Goal: Communication & Community: Answer question/provide support

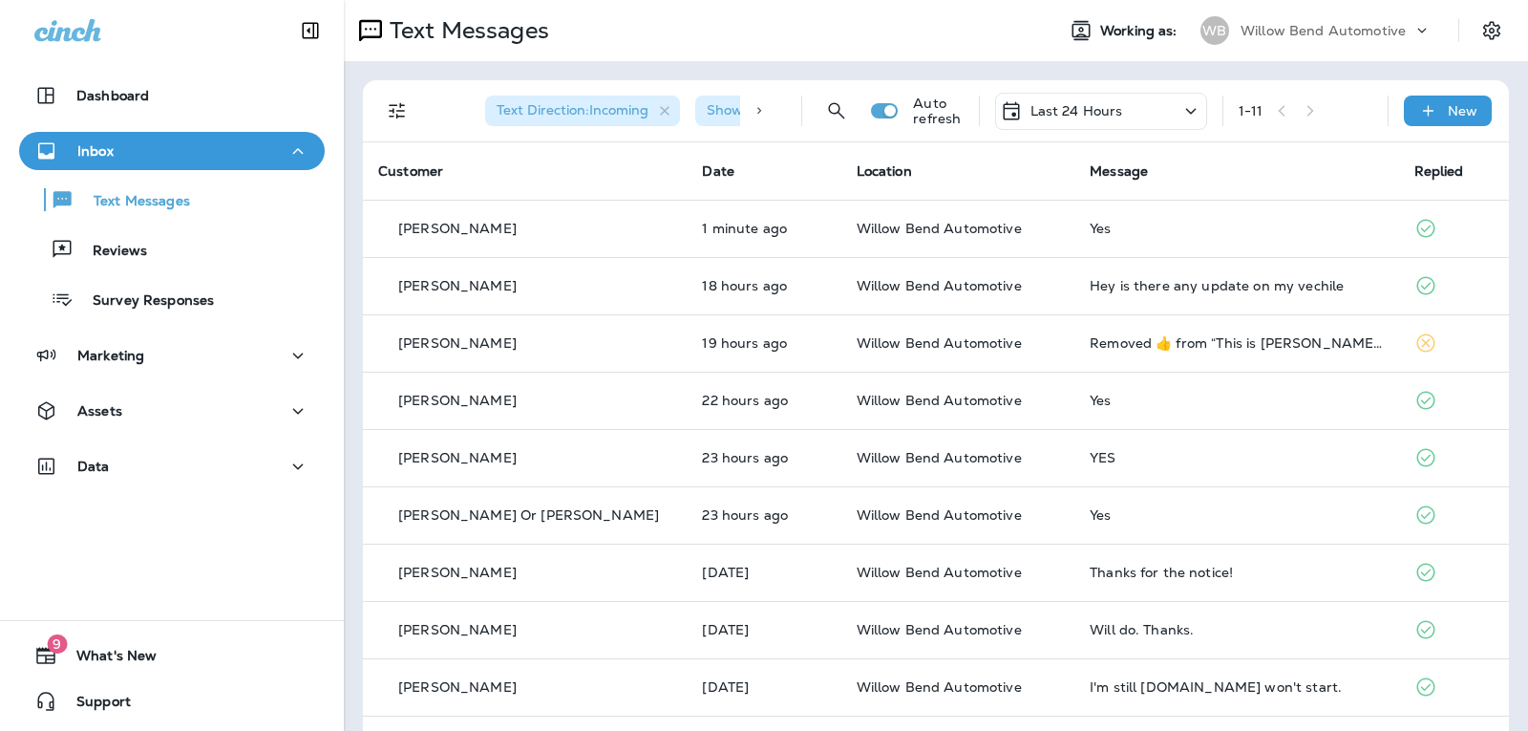
click at [1086, 109] on p "Last 24 Hours" at bounding box center [1077, 110] width 93 height 15
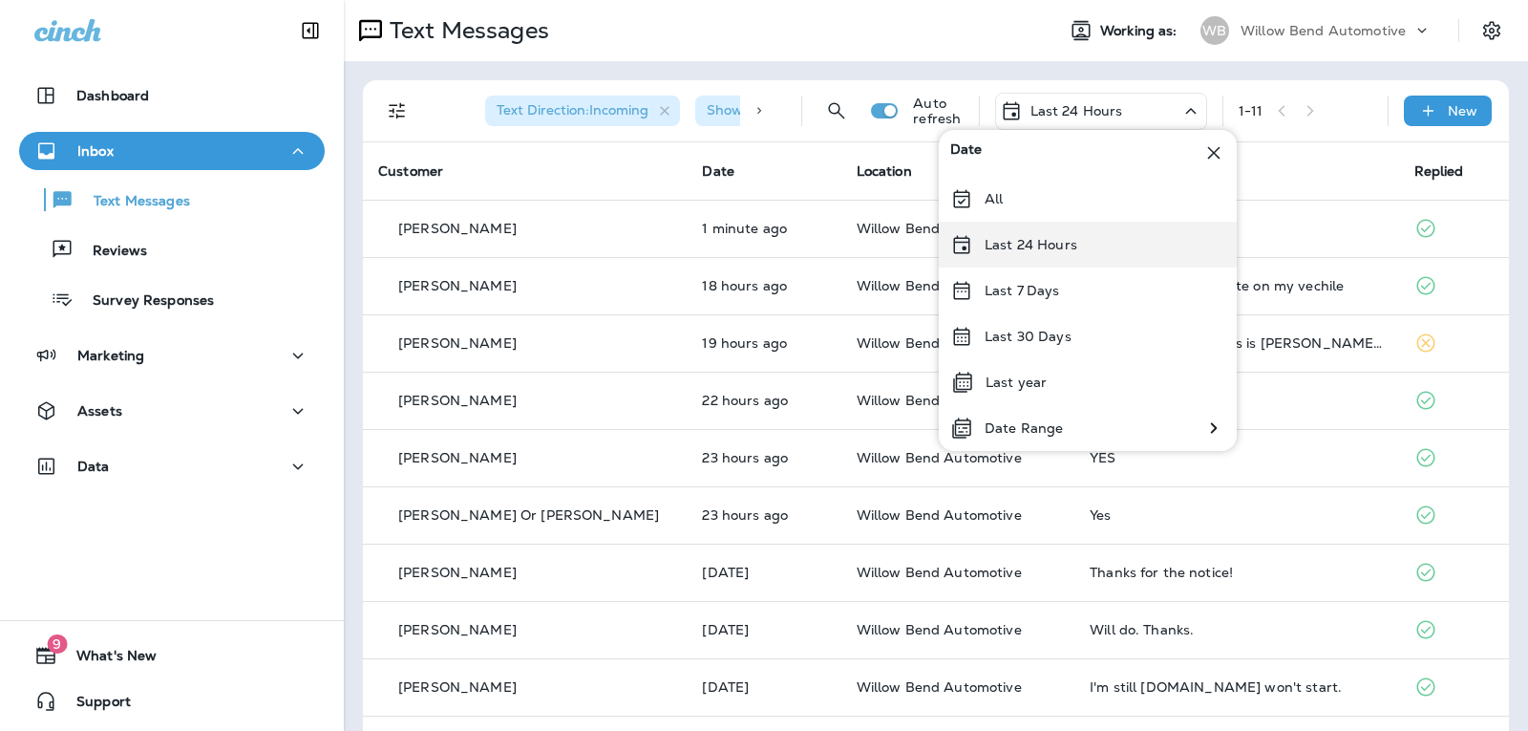
click at [1083, 262] on div "Last 24 Hours" at bounding box center [1088, 245] width 298 height 46
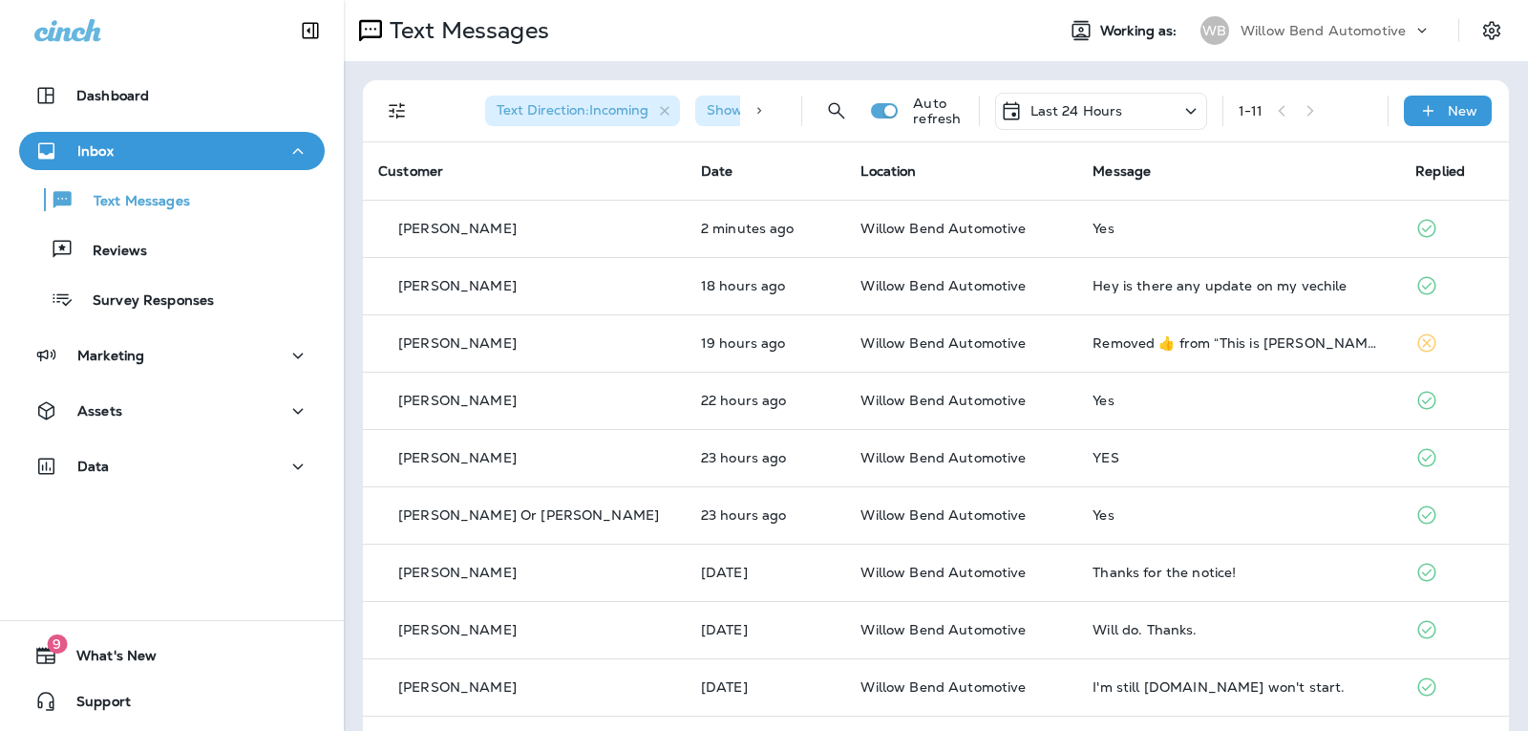
click at [1058, 113] on p "Last 24 Hours" at bounding box center [1077, 110] width 93 height 15
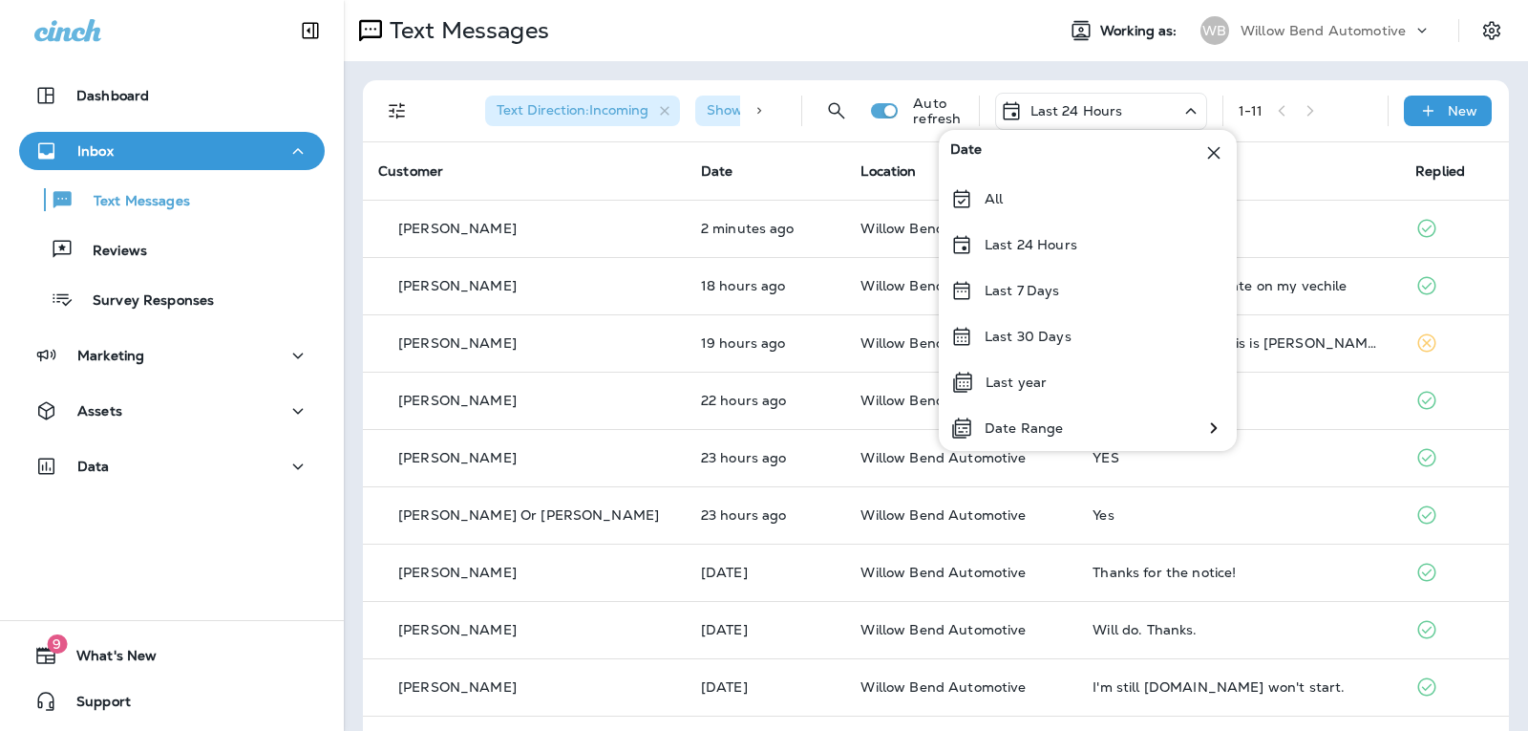
click at [1303, 133] on div "Text Direction : Incoming Show Start/Stop/Unsubscribe : true Auto refresh Last …" at bounding box center [939, 110] width 1123 height 61
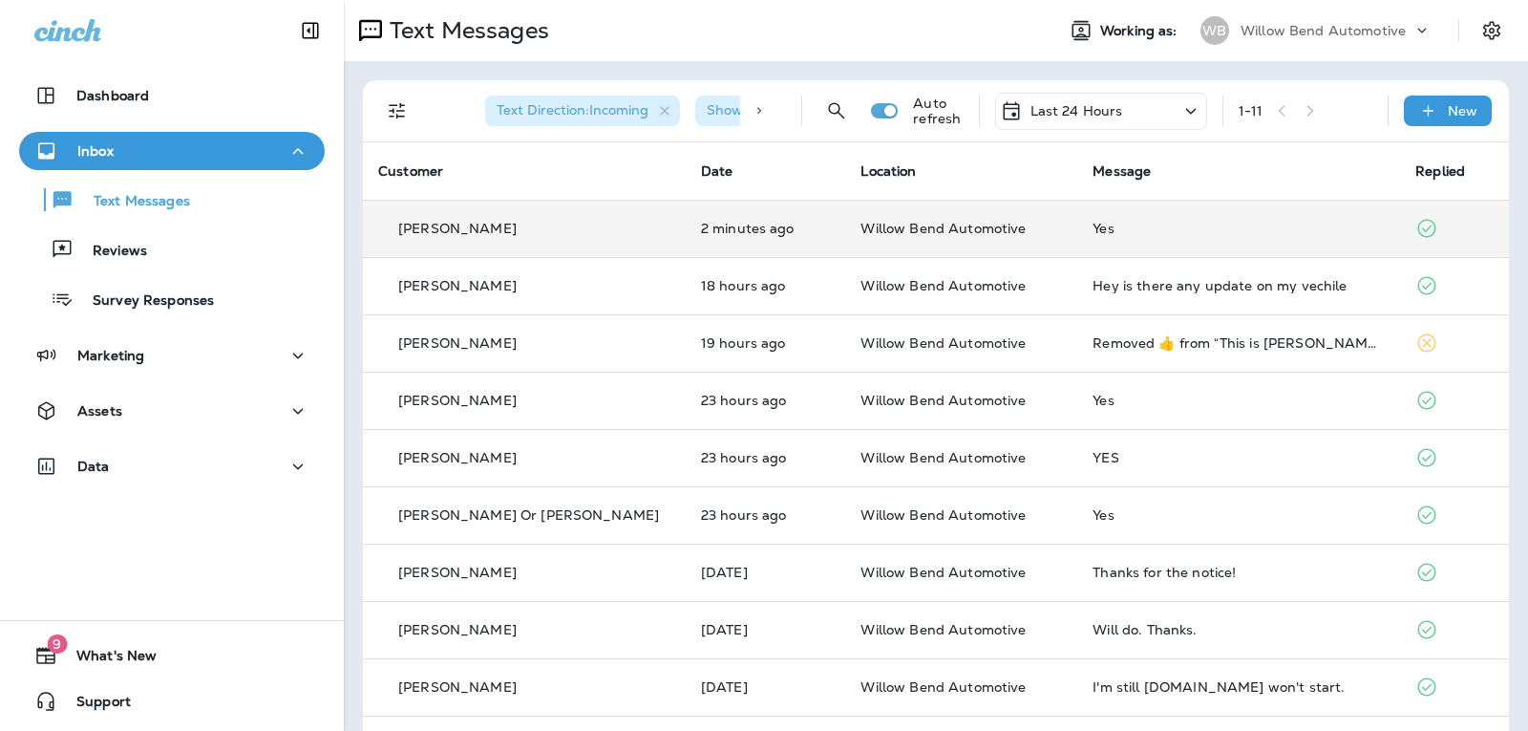
click at [1178, 220] on td "Yes" at bounding box center [1238, 228] width 323 height 57
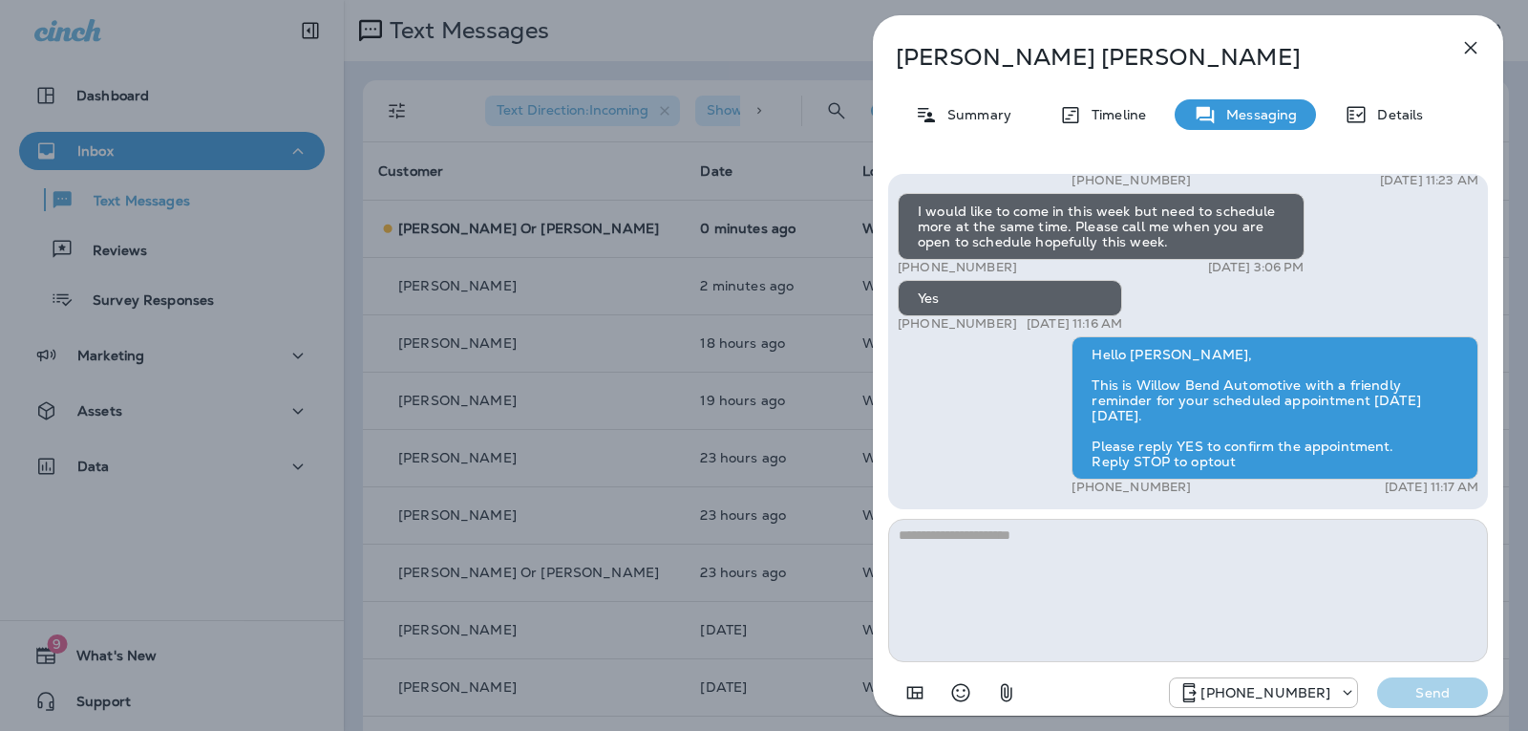
click at [1099, 535] on textarea at bounding box center [1188, 590] width 600 height 143
type textarea "**********"
click at [1462, 700] on p "Send" at bounding box center [1433, 692] width 80 height 17
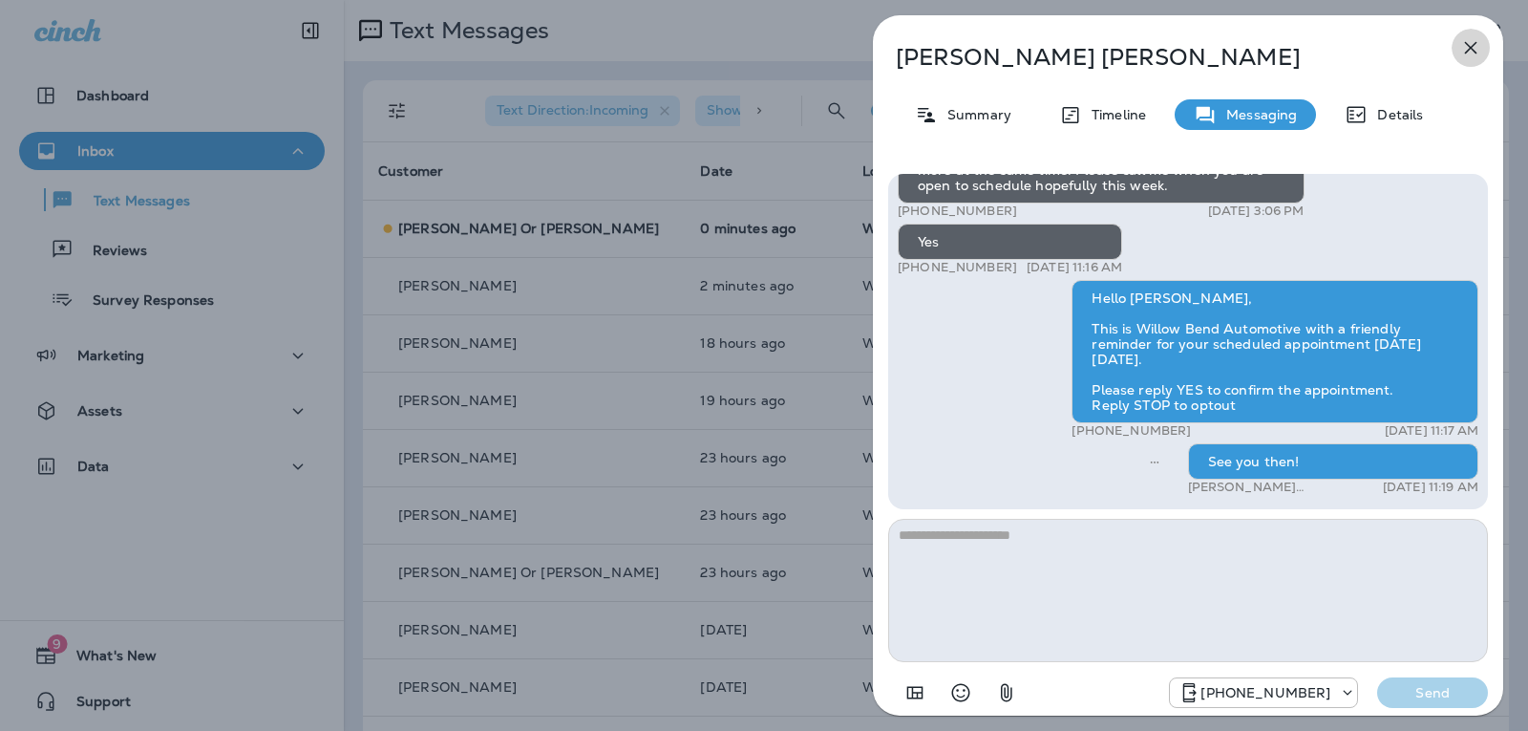
click at [1468, 48] on icon "button" at bounding box center [1471, 47] width 23 height 23
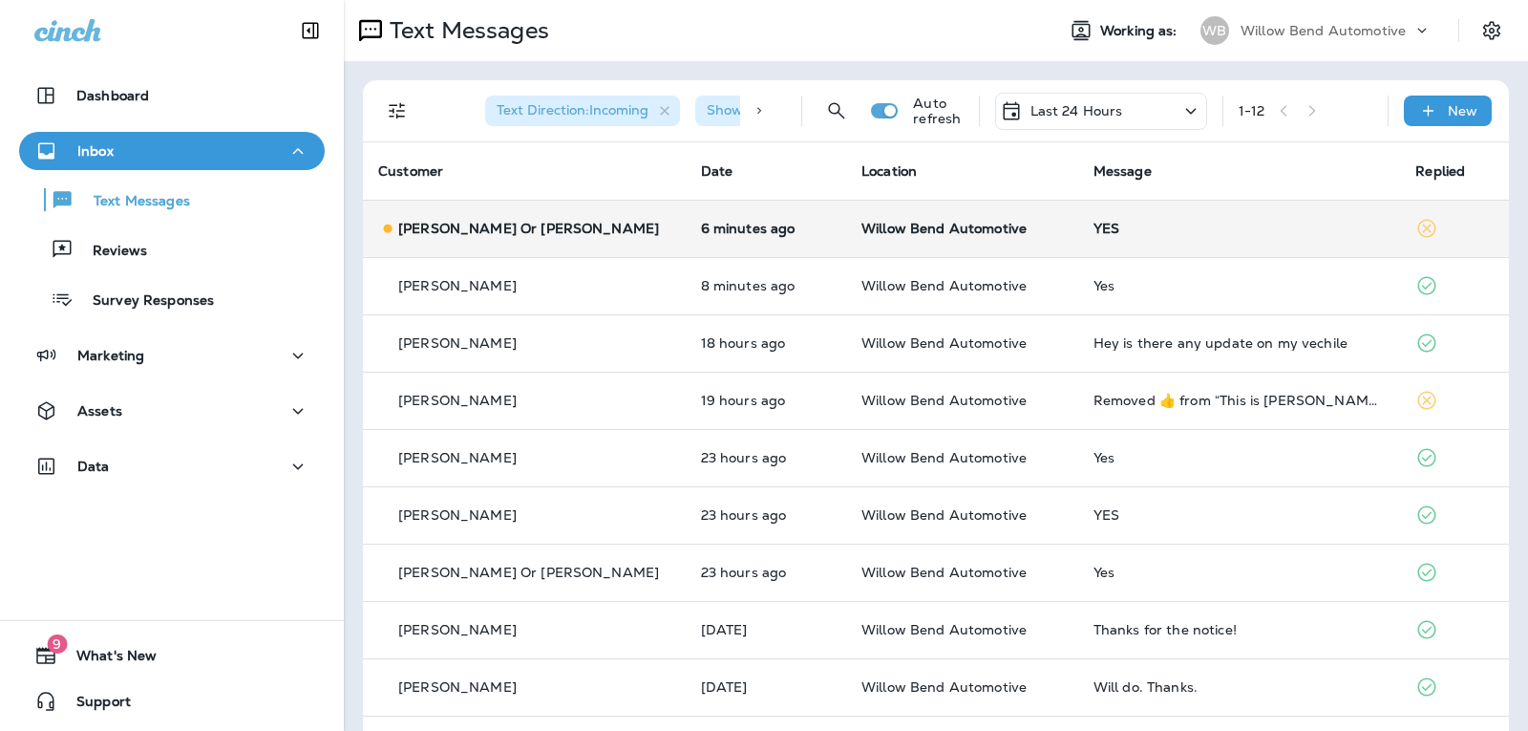
click at [1177, 224] on div "YES" at bounding box center [1240, 228] width 292 height 15
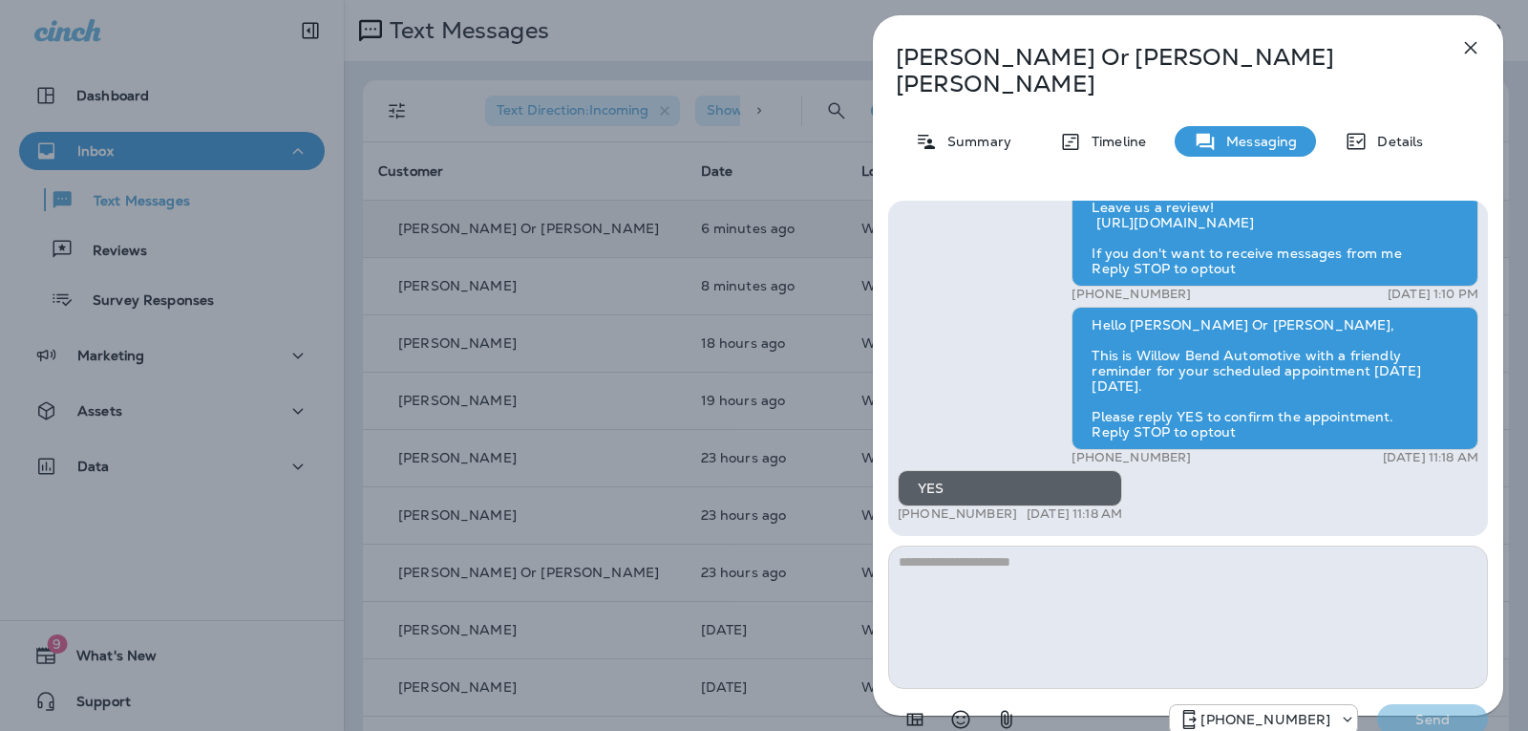
drag, startPoint x: 1051, startPoint y: 555, endPoint x: 1049, endPoint y: 543, distance: 12.6
click at [1050, 554] on textarea at bounding box center [1188, 616] width 600 height 143
type textarea "**********"
click at [1413, 711] on p "Send" at bounding box center [1433, 719] width 80 height 17
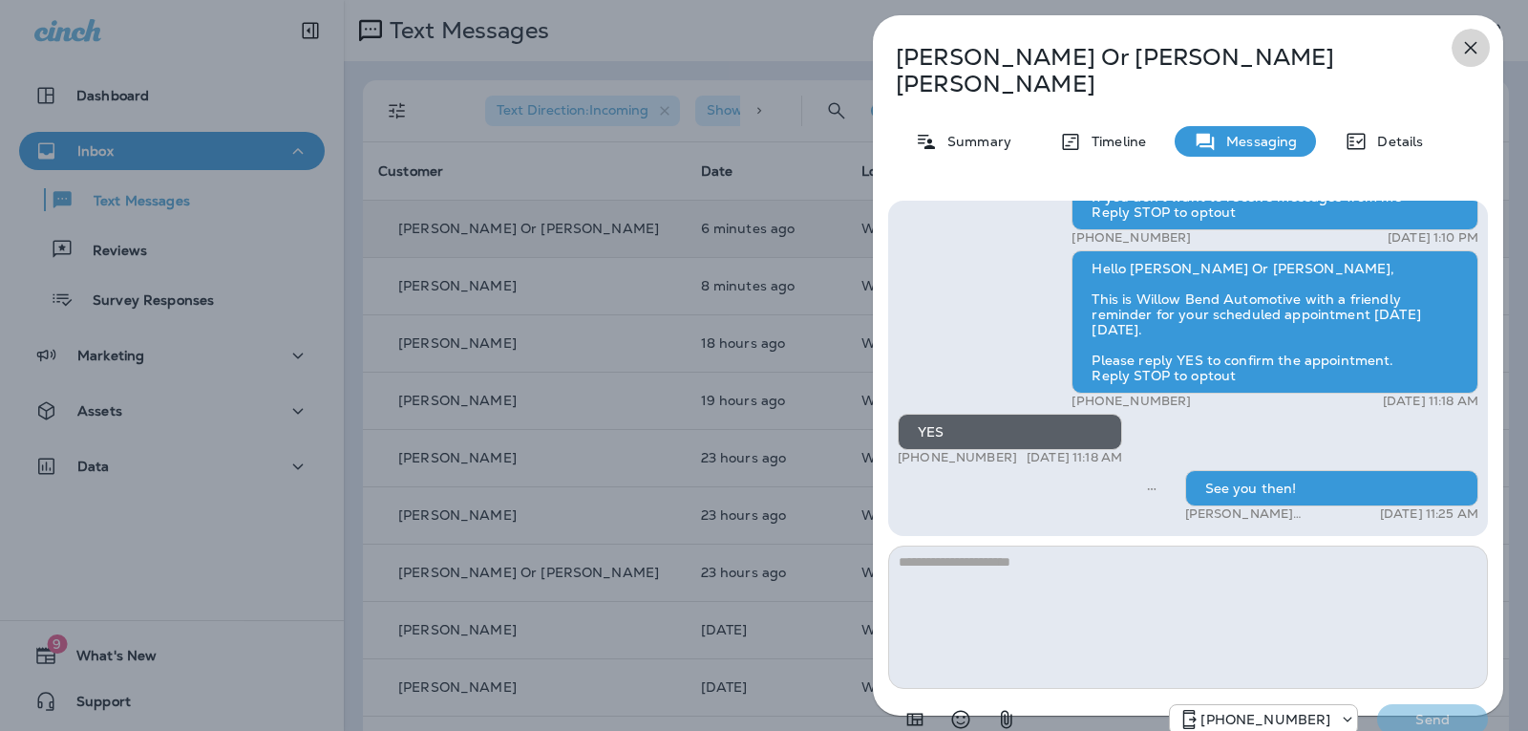
click at [1477, 49] on icon "button" at bounding box center [1471, 47] width 23 height 23
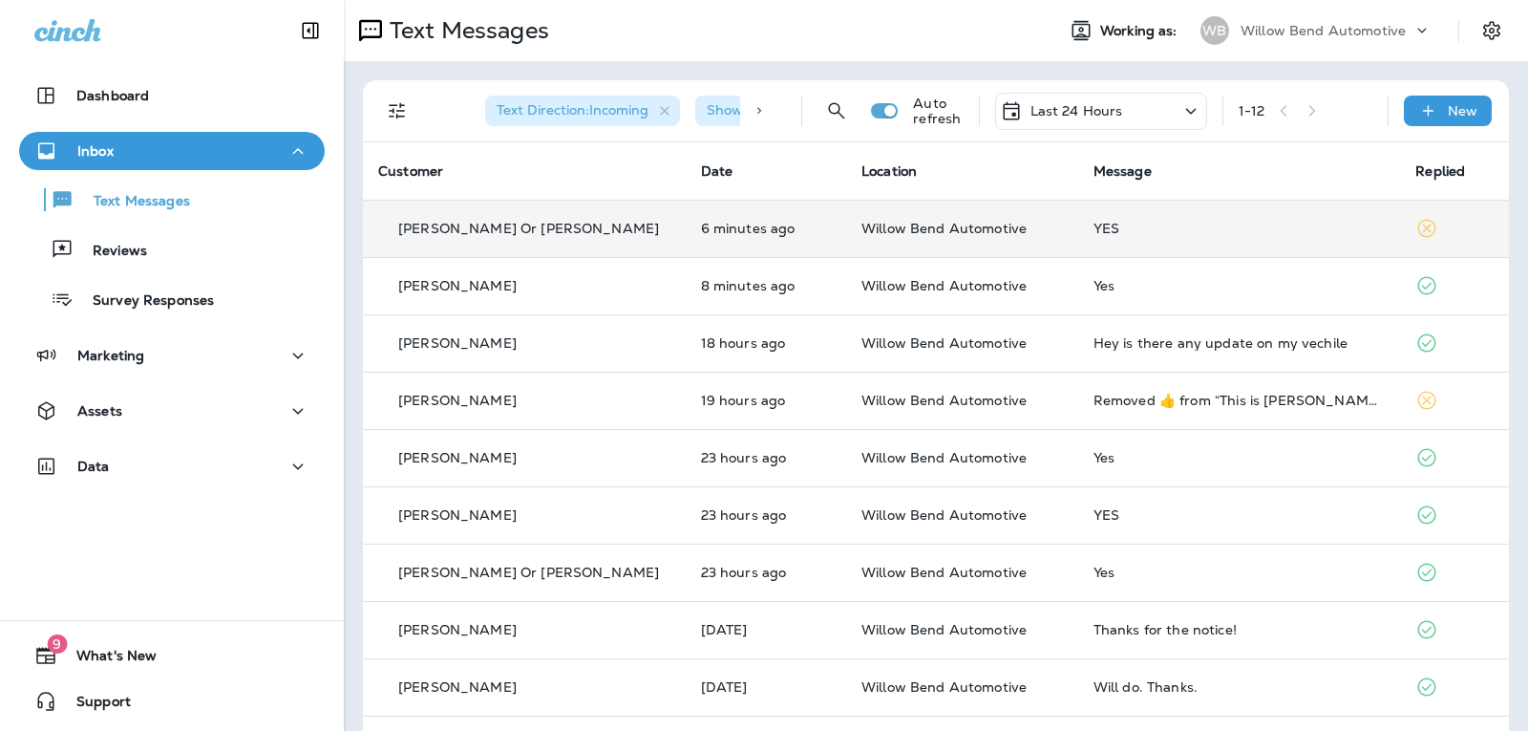
click at [1116, 115] on div "Last 24 Hours" at bounding box center [1101, 111] width 212 height 37
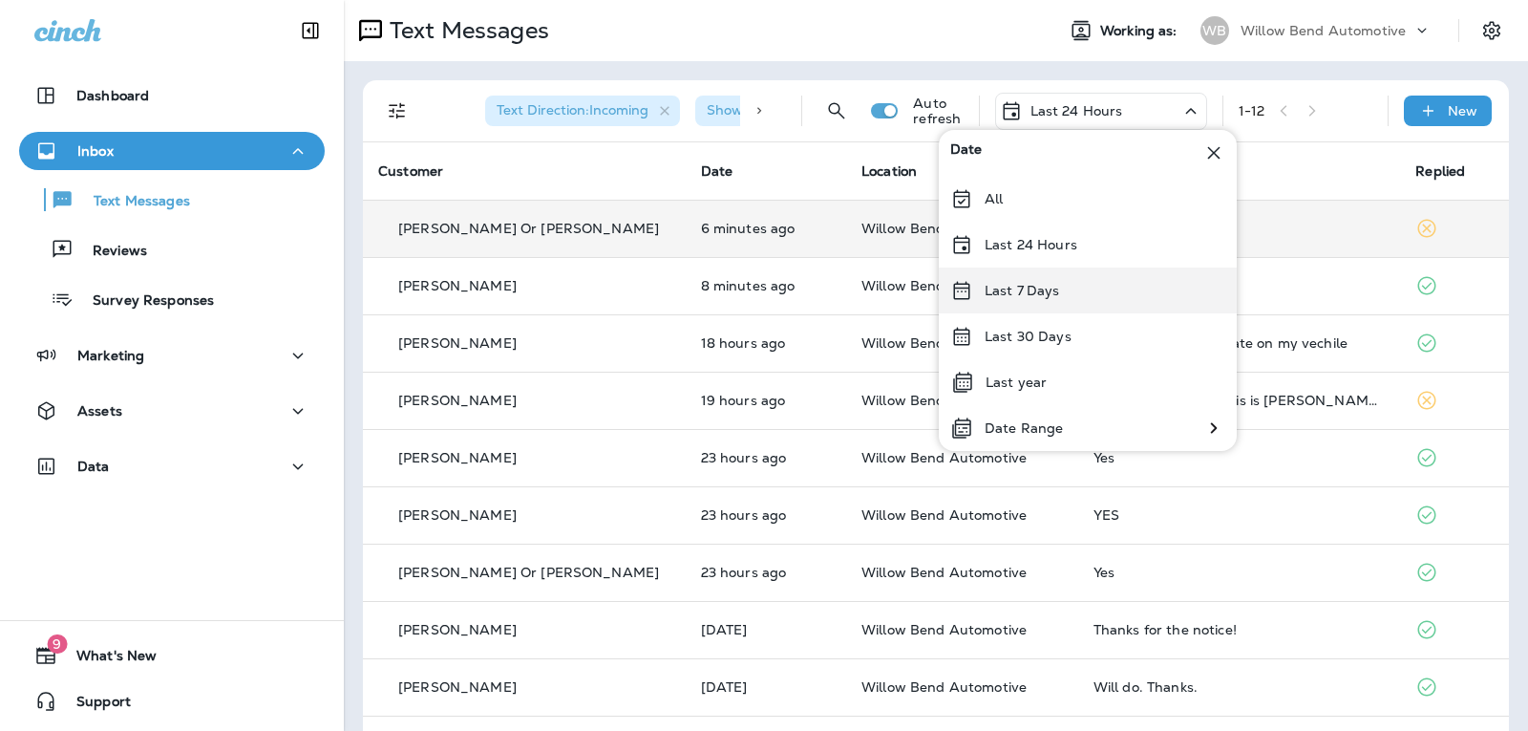
click at [1108, 299] on div "Last 7 Days" at bounding box center [1088, 290] width 298 height 46
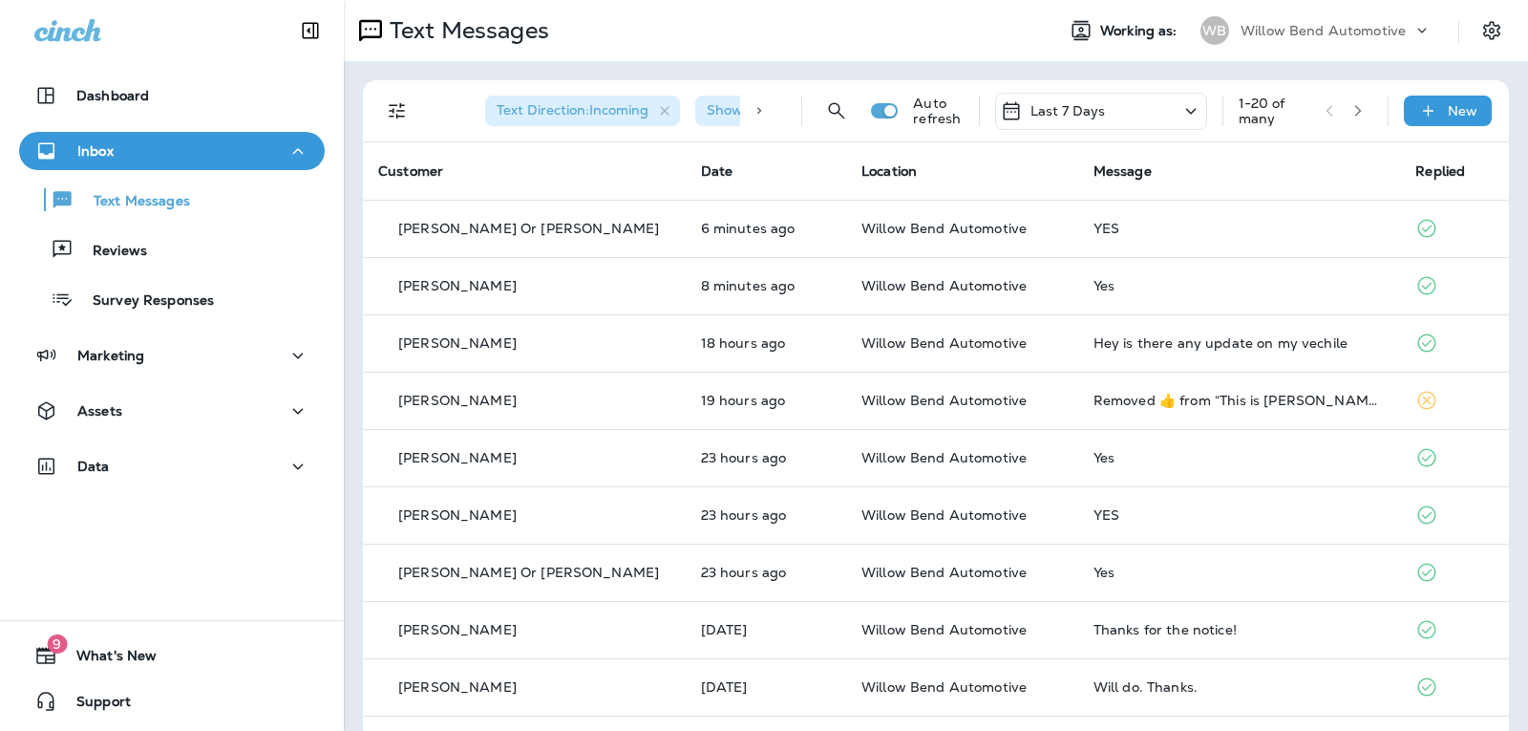
click at [1152, 109] on div "Last 7 Days" at bounding box center [1101, 111] width 212 height 37
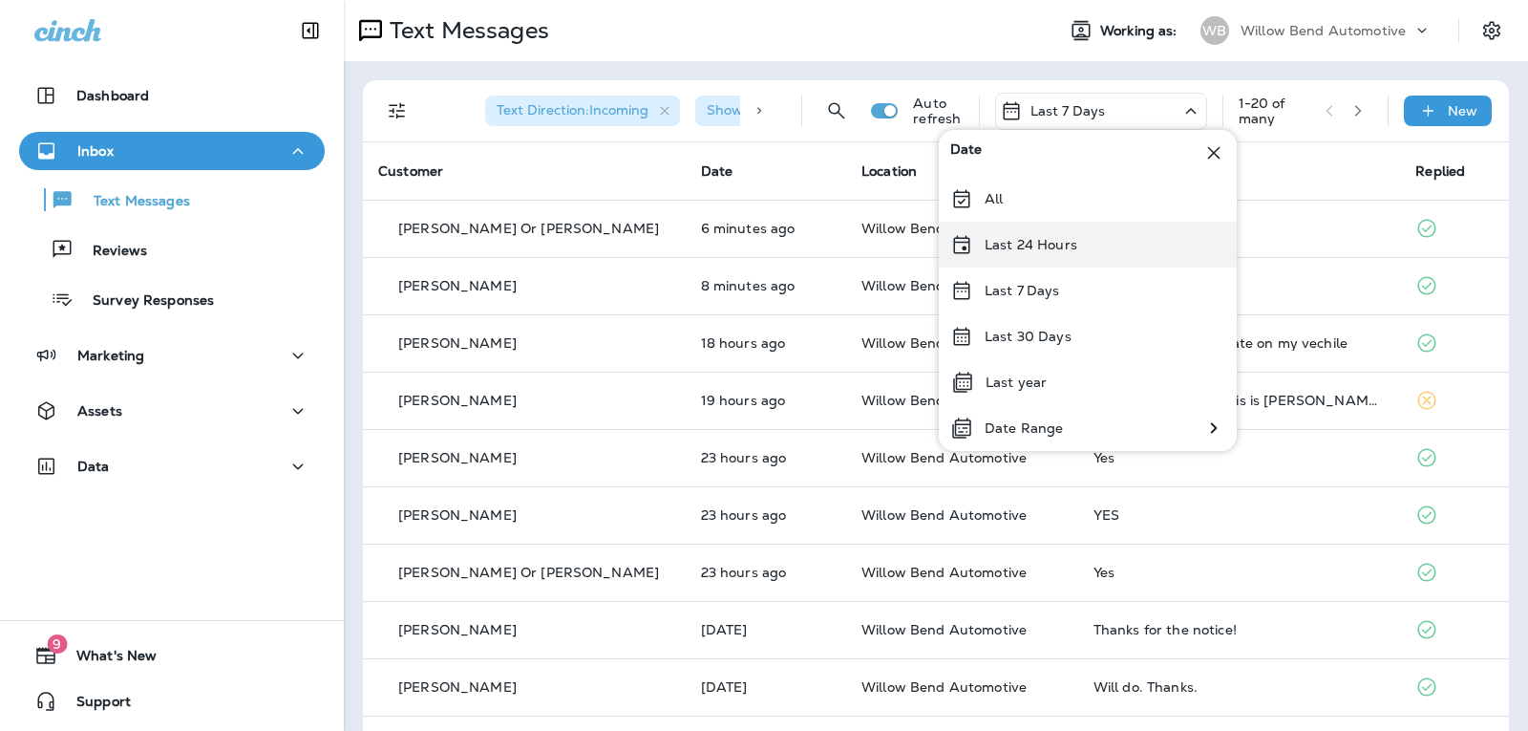
click at [1060, 231] on div "Last 24 Hours" at bounding box center [1088, 245] width 298 height 46
